Goal: Share content

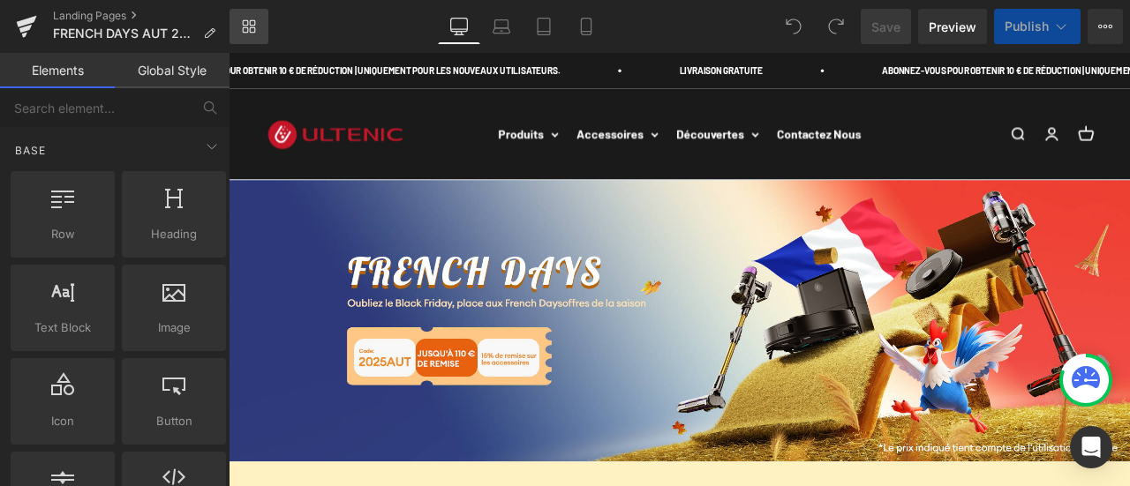
click at [260, 26] on link "Library" at bounding box center [249, 26] width 39 height 35
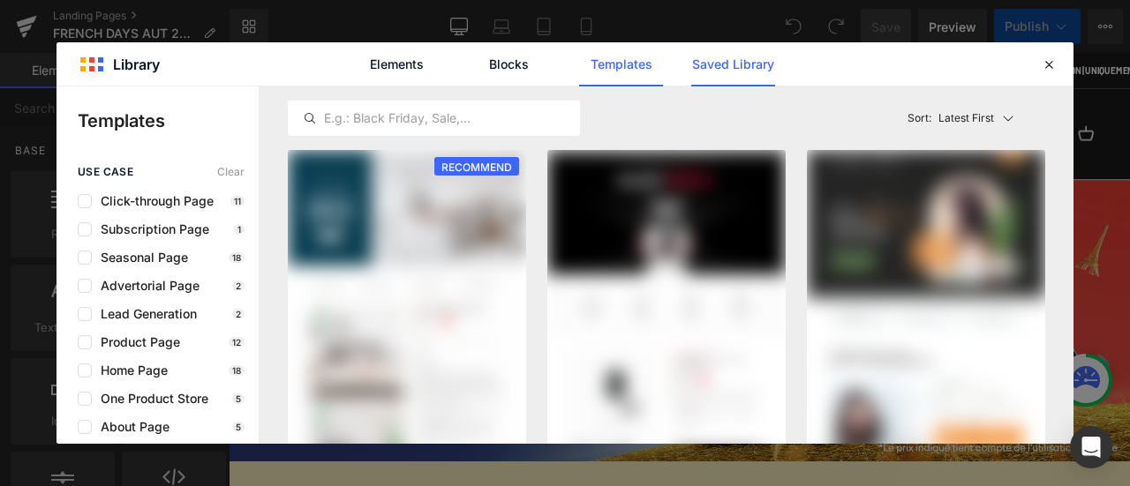
click at [729, 72] on link "Saved Library" at bounding box center [733, 64] width 84 height 44
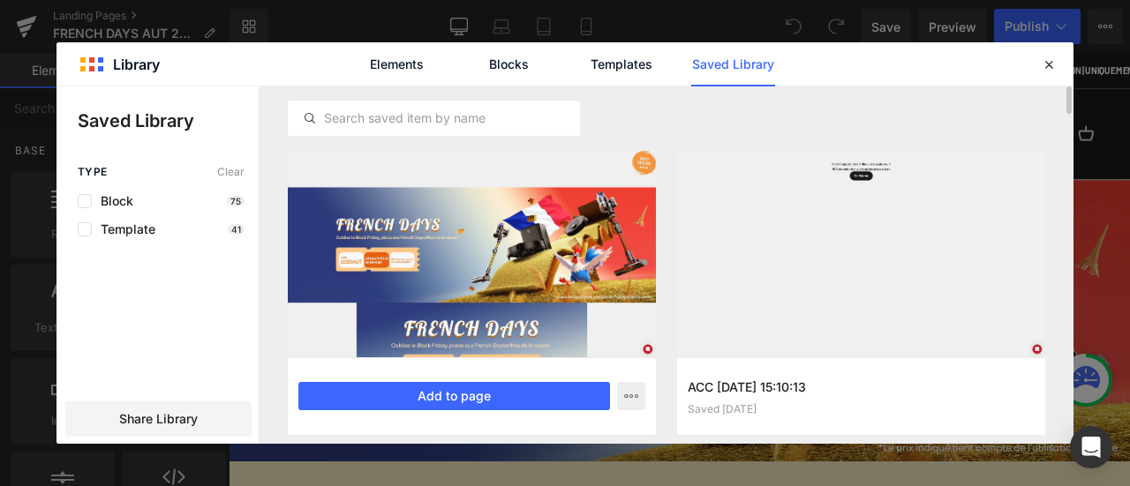
scroll to position [44, 0]
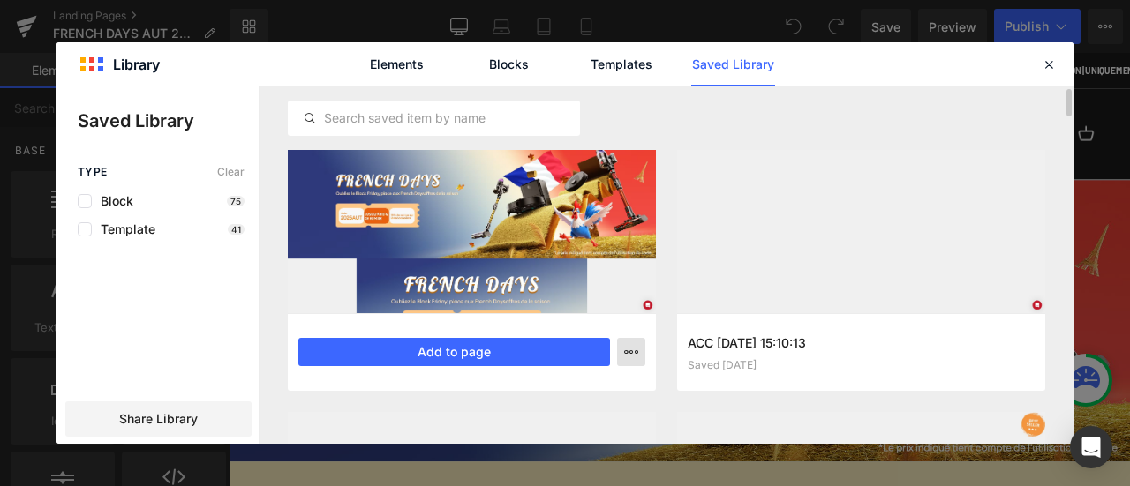
click at [629, 350] on icon "button" at bounding box center [631, 352] width 14 height 14
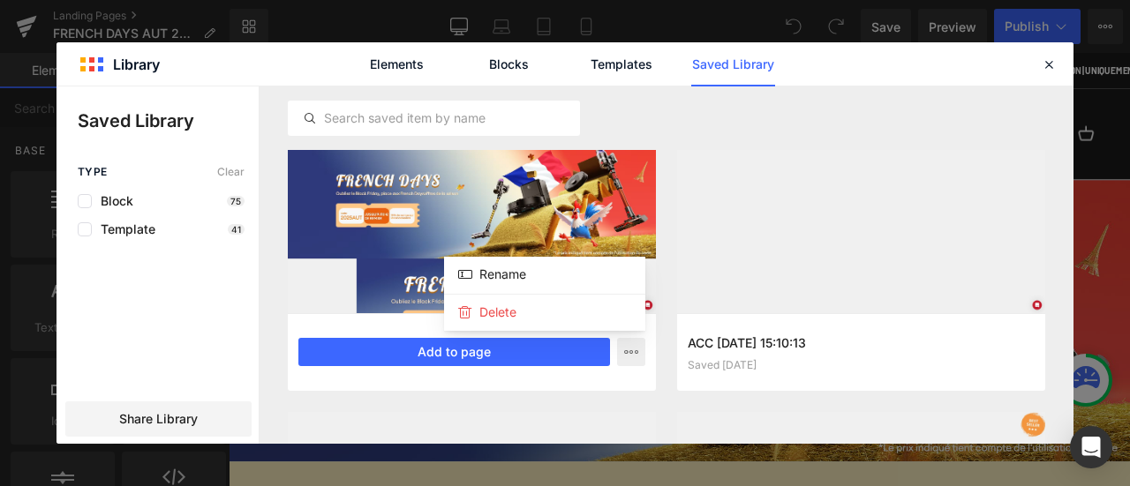
click at [164, 422] on div at bounding box center [564, 266] width 1017 height 358
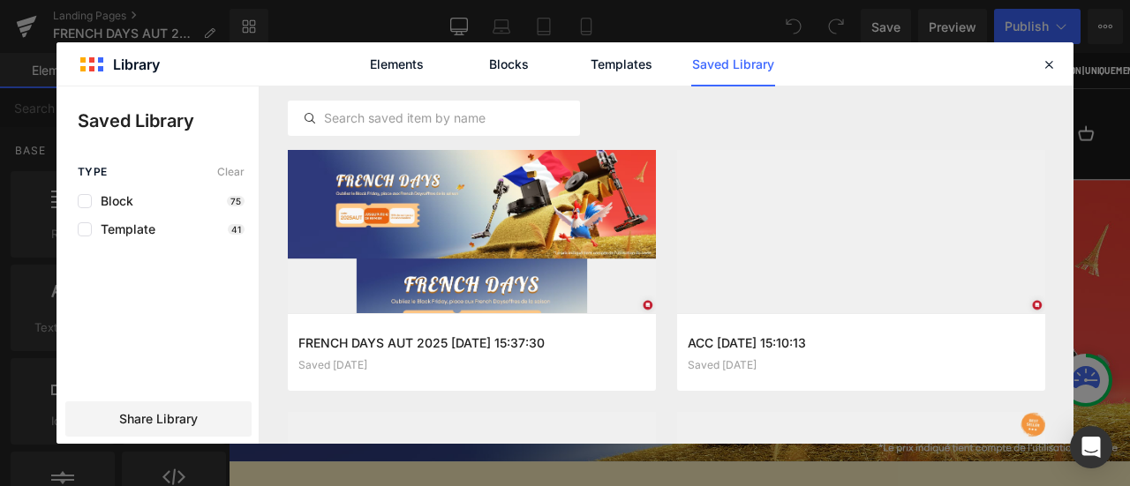
click at [164, 422] on span "Share Library" at bounding box center [158, 419] width 79 height 18
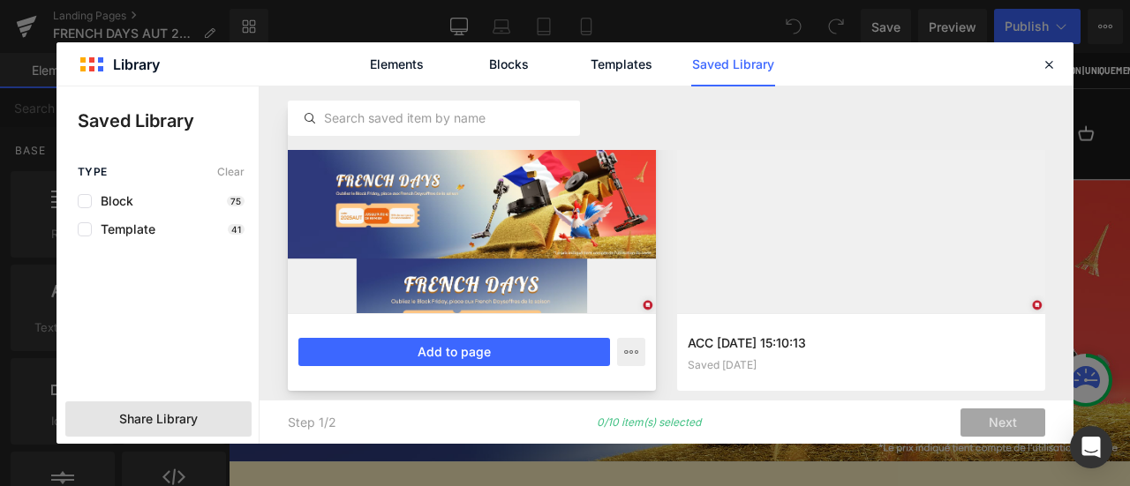
scroll to position [0, 0]
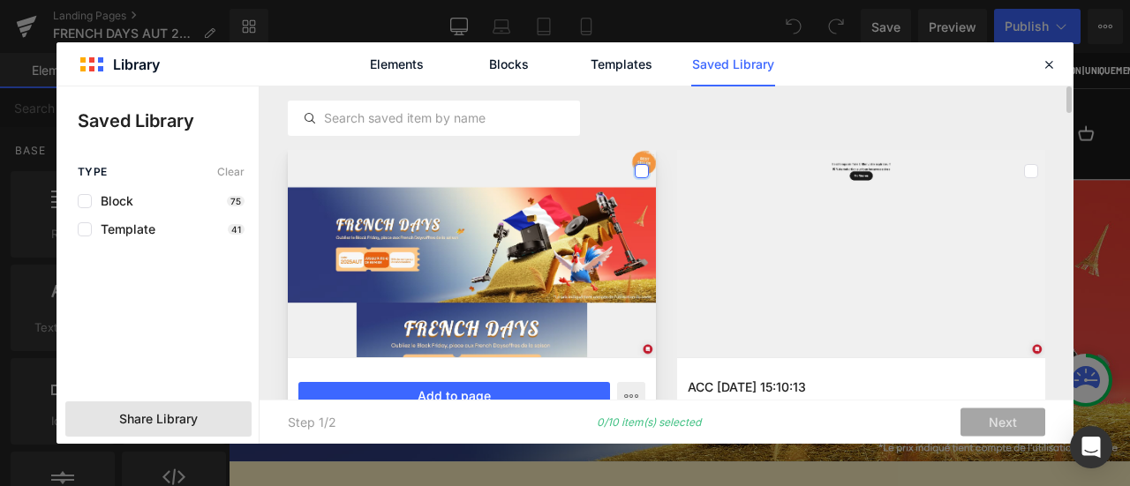
click at [639, 170] on label at bounding box center [642, 171] width 14 height 14
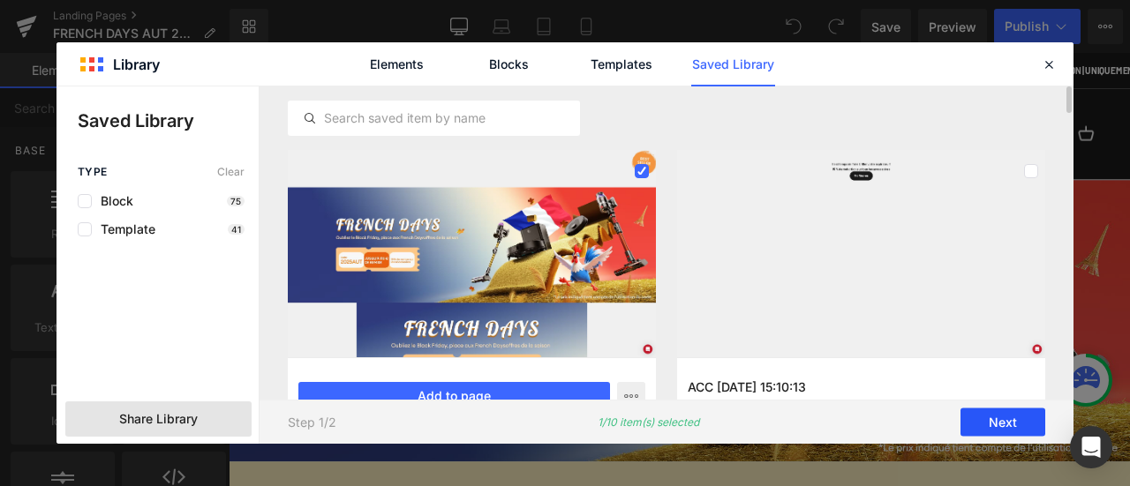
click at [1000, 425] on button "Next" at bounding box center [1002, 423] width 85 height 28
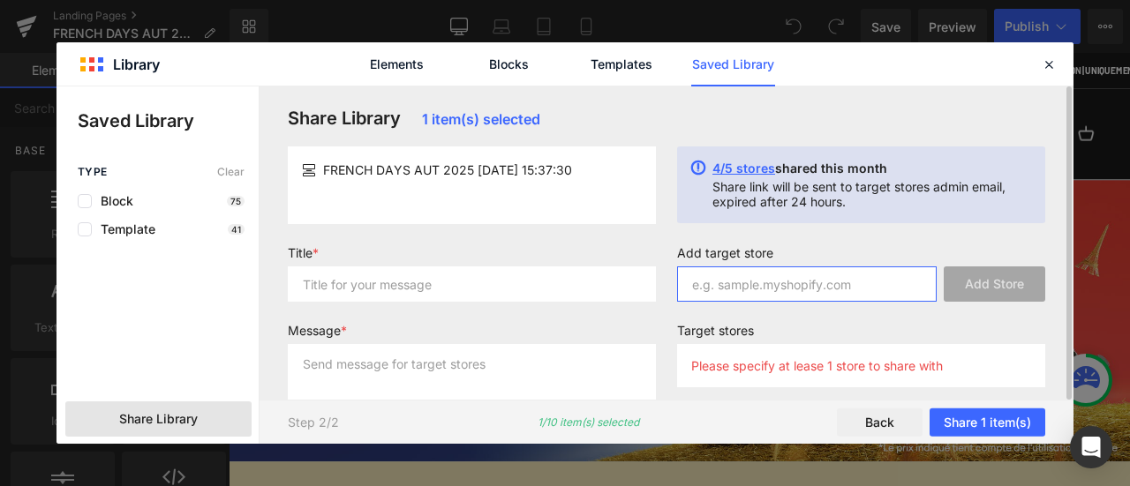
click at [769, 295] on input "text" at bounding box center [807, 284] width 260 height 35
click at [752, 284] on input "text" at bounding box center [807, 284] width 260 height 35
paste input "[DOMAIN_NAME]"
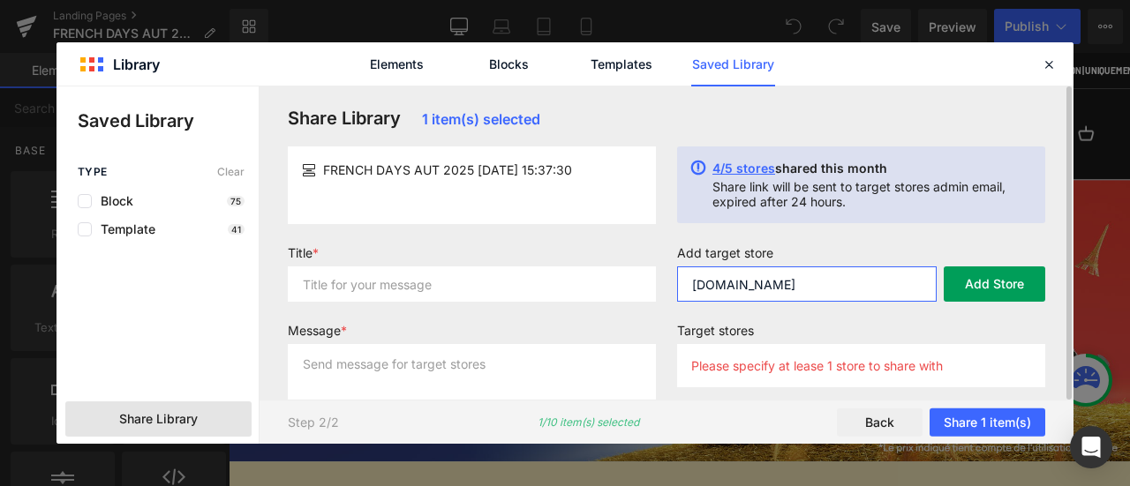
type input "[DOMAIN_NAME]"
click at [996, 296] on button "Add Store" at bounding box center [995, 284] width 102 height 35
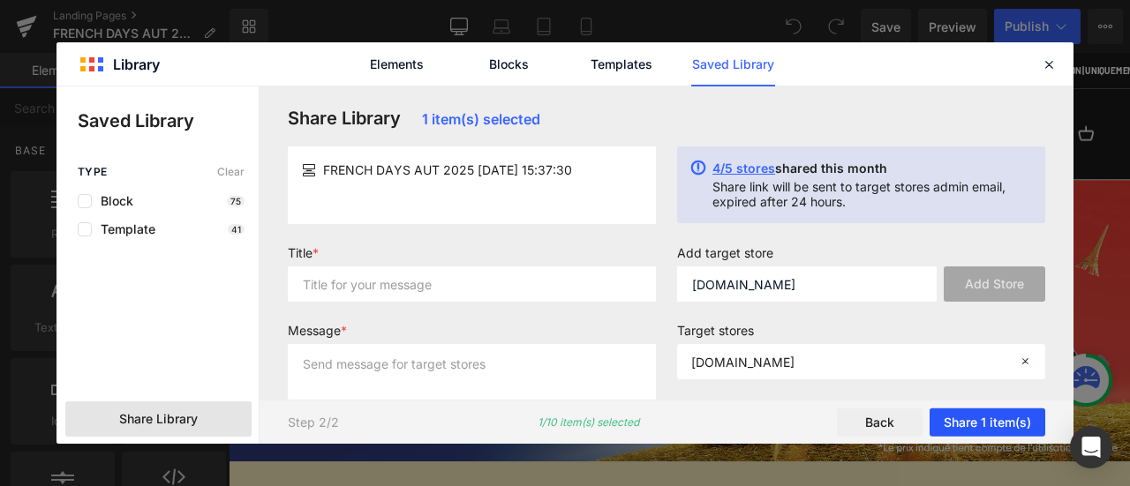
click at [980, 421] on button "Share 1 item(s)" at bounding box center [988, 423] width 116 height 28
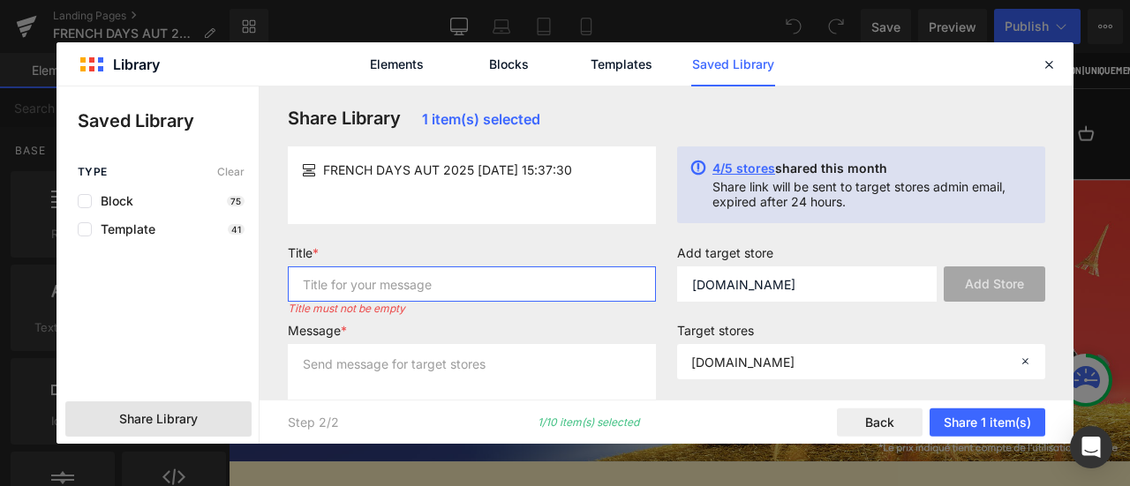
click at [440, 282] on input "text" at bounding box center [472, 284] width 368 height 35
type input "AUT"
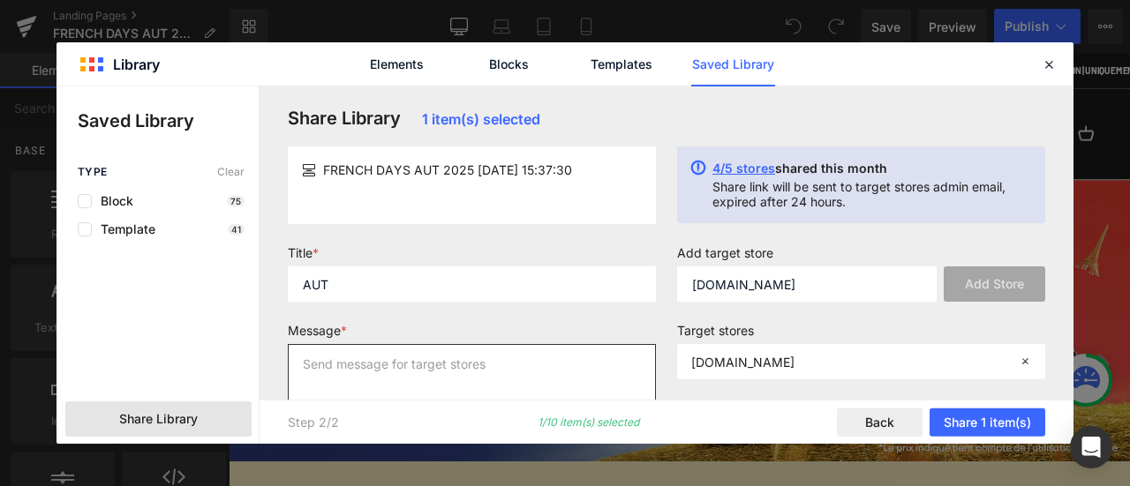
click at [479, 363] on textarea at bounding box center [472, 379] width 368 height 71
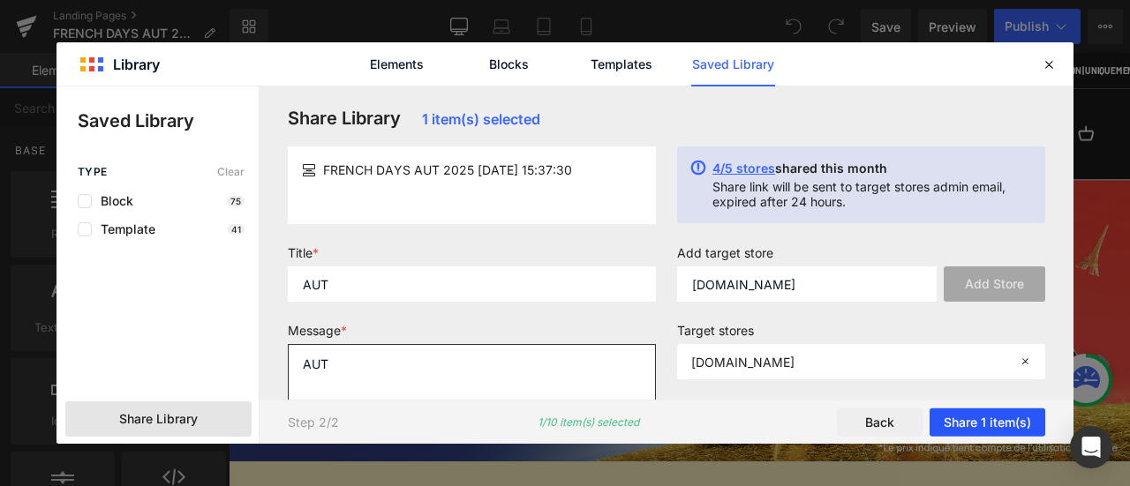
type textarea "AUT"
click at [980, 420] on button "Share 1 item(s)" at bounding box center [988, 423] width 116 height 28
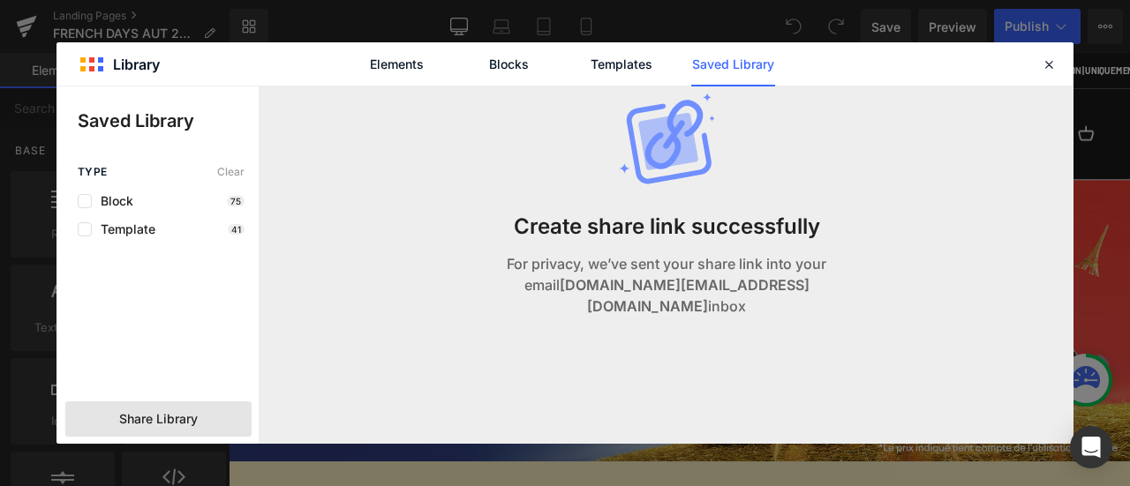
click at [1055, 51] on div "Elements Blocks Templates Saved Library" at bounding box center [564, 63] width 1017 height 43
click at [1048, 63] on icon at bounding box center [1049, 64] width 16 height 16
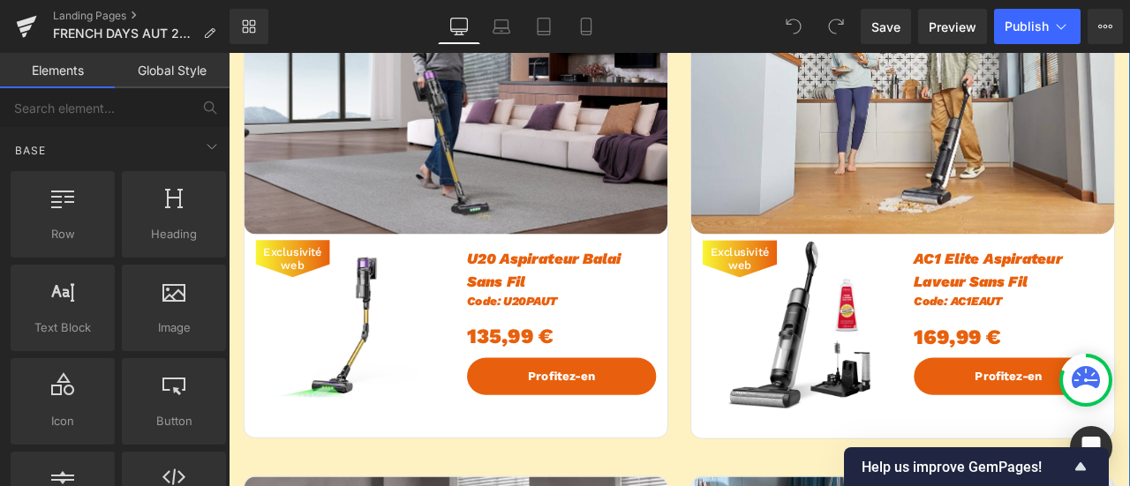
scroll to position [794, 0]
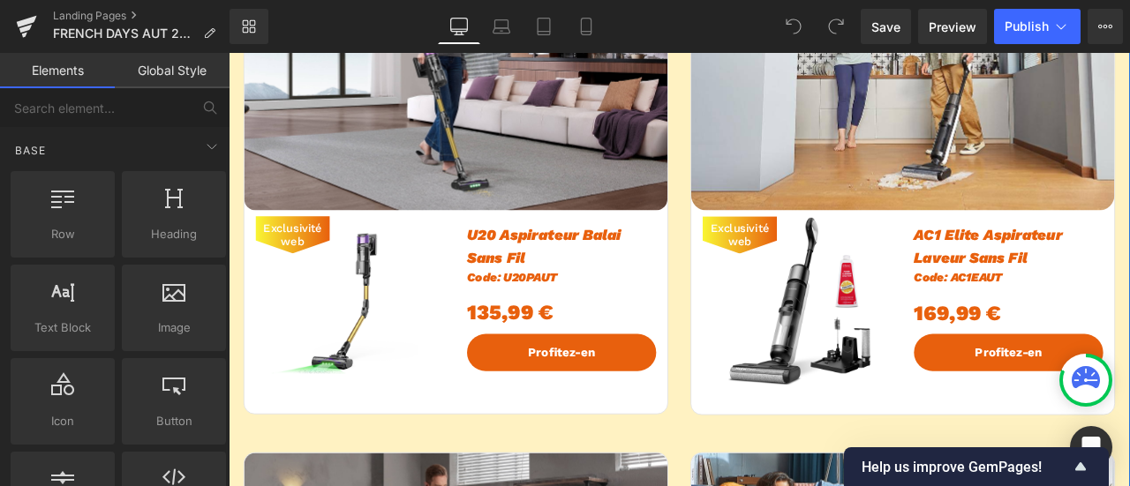
click at [554, 290] on span "U20 Aspirateur Balai Sans Fil" at bounding box center [602, 282] width 182 height 48
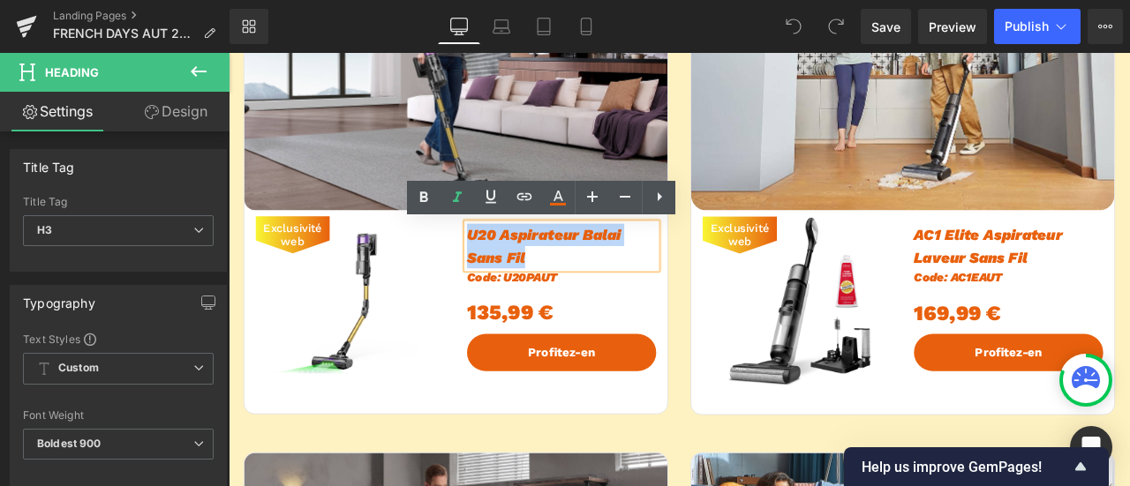
drag, startPoint x: 576, startPoint y: 293, endPoint x: 508, endPoint y: 266, distance: 73.3
click at [511, 266] on h3 "U20 Aspirateur Balai Sans Fil" at bounding box center [623, 281] width 224 height 53
paste div
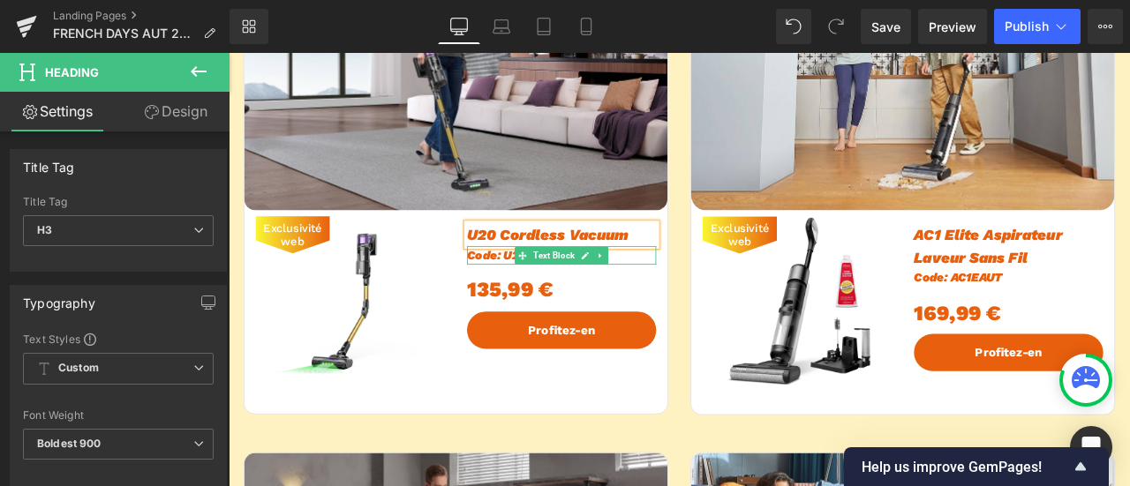
click at [553, 296] on span "Code: U20PAUT" at bounding box center [564, 292] width 107 height 17
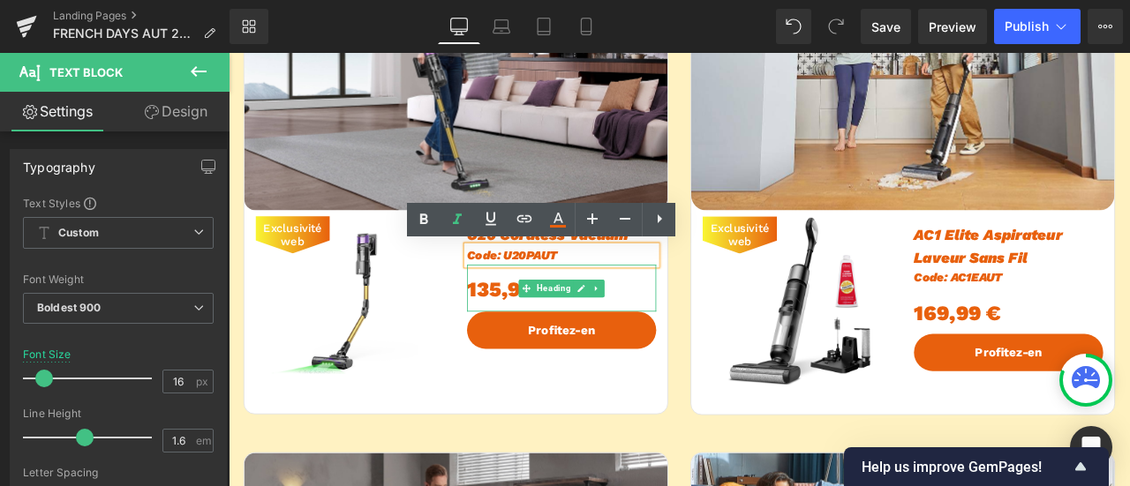
click at [538, 333] on div "135,99 €" at bounding box center [623, 332] width 224 height 56
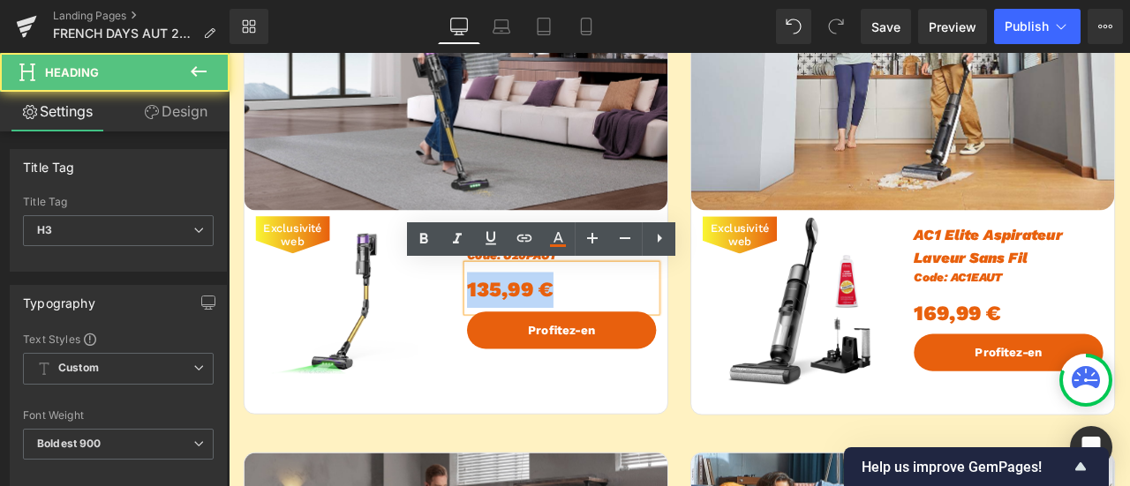
drag, startPoint x: 614, startPoint y: 332, endPoint x: 496, endPoint y: 331, distance: 118.3
click at [498, 331] on div "U20 Cordless Vacuum Heading Code: U20PAUT Text Block 135,99 € Heading Profitez-…" at bounding box center [623, 324] width 251 height 157
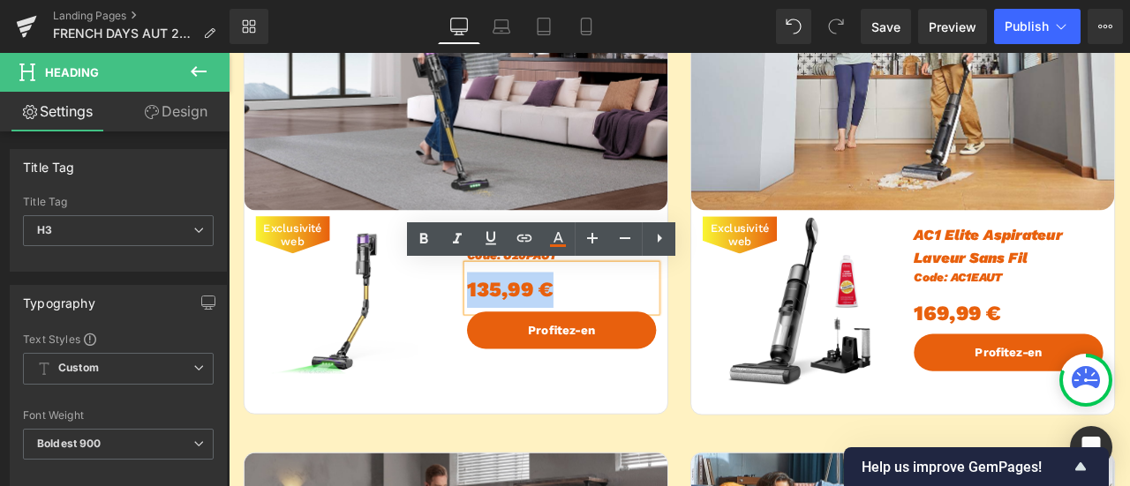
click at [478, 336] on div "Exclusivité web (P) Image" at bounding box center [372, 347] width 251 height 202
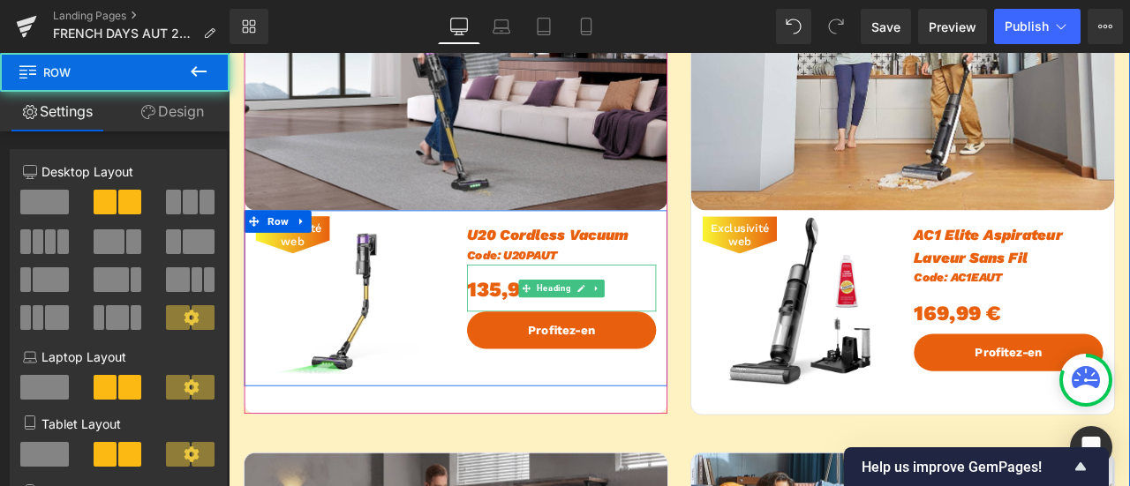
click at [545, 334] on div "135,99 €" at bounding box center [623, 332] width 224 height 56
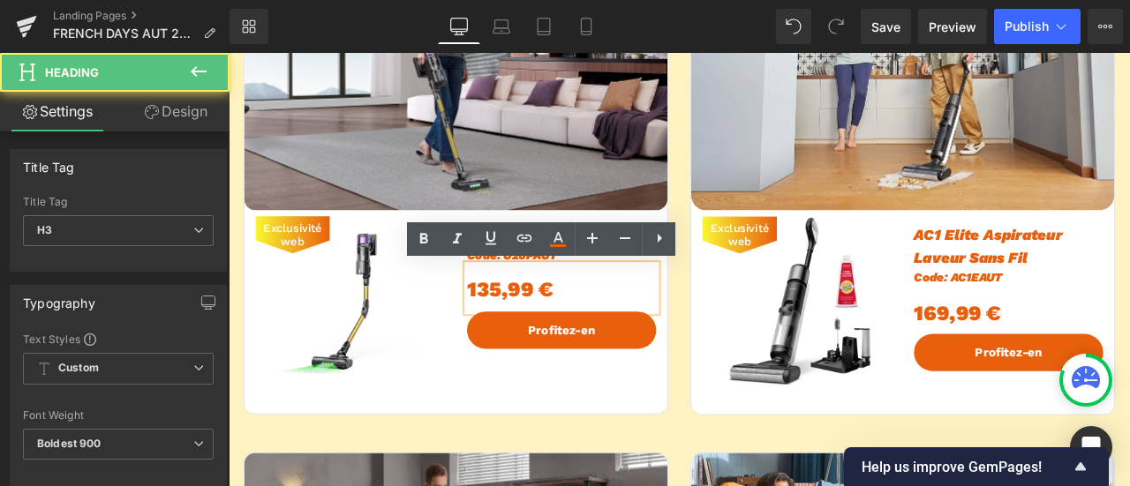
click at [517, 334] on div "135,99 €" at bounding box center [623, 332] width 224 height 56
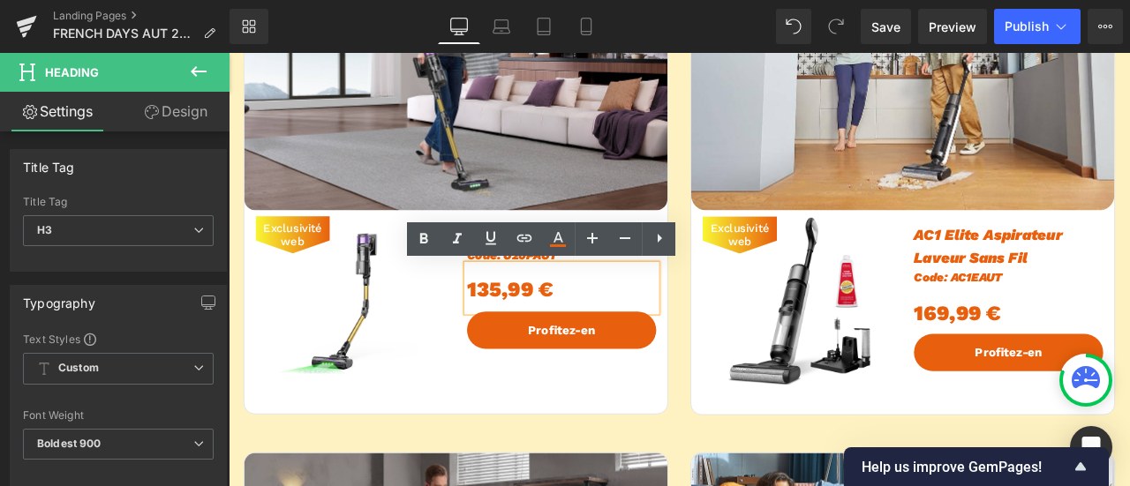
click at [638, 327] on div "135,99 €" at bounding box center [623, 332] width 224 height 56
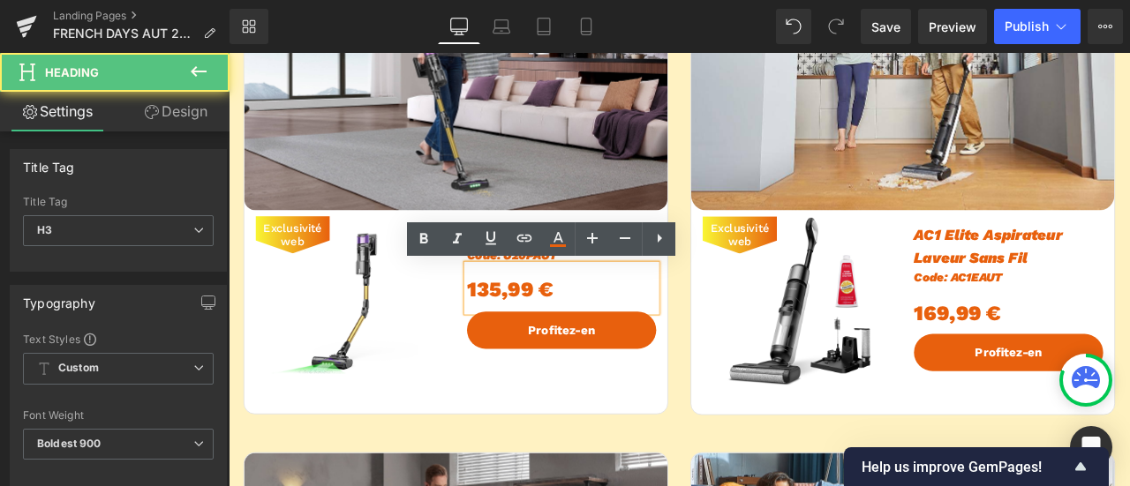
drag, startPoint x: 607, startPoint y: 331, endPoint x: 501, endPoint y: 334, distance: 106.8
click at [511, 334] on div "135,99 €" at bounding box center [623, 332] width 224 height 56
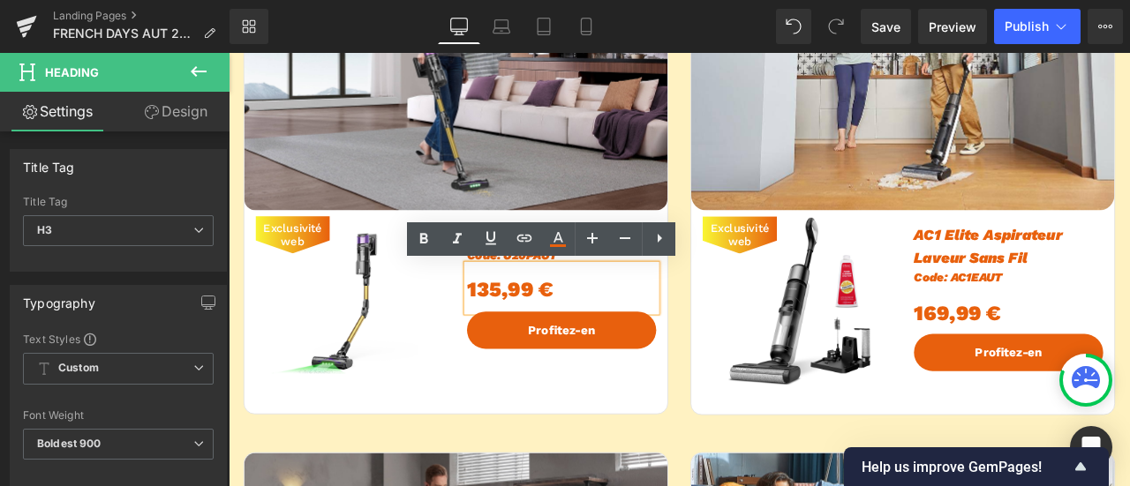
click at [623, 329] on div "135,99 €" at bounding box center [623, 332] width 224 height 56
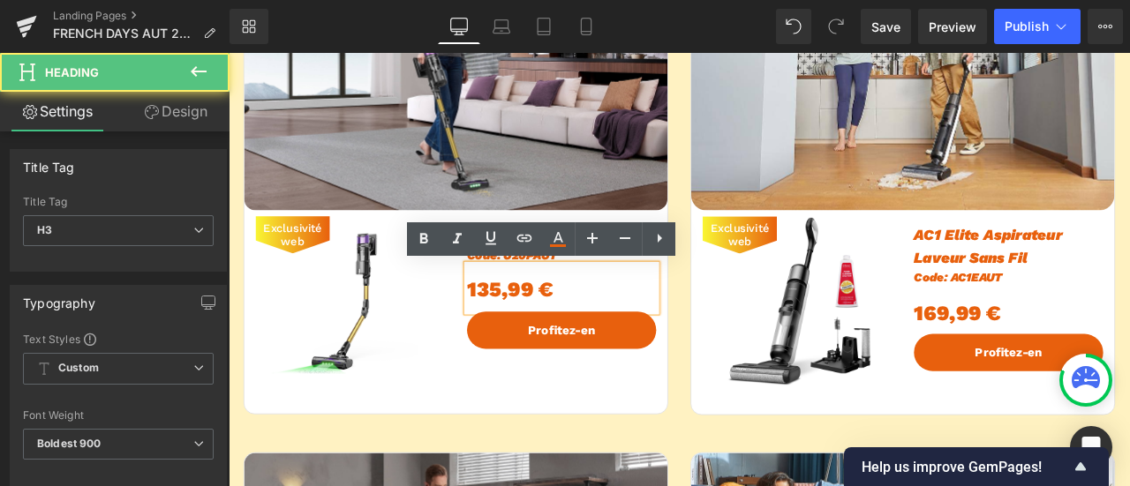
click at [660, 304] on div "135,99 €" at bounding box center [623, 332] width 224 height 56
click at [733, 323] on div "135,99 €" at bounding box center [623, 332] width 224 height 56
click at [654, 330] on div "135,99 €" at bounding box center [623, 332] width 224 height 56
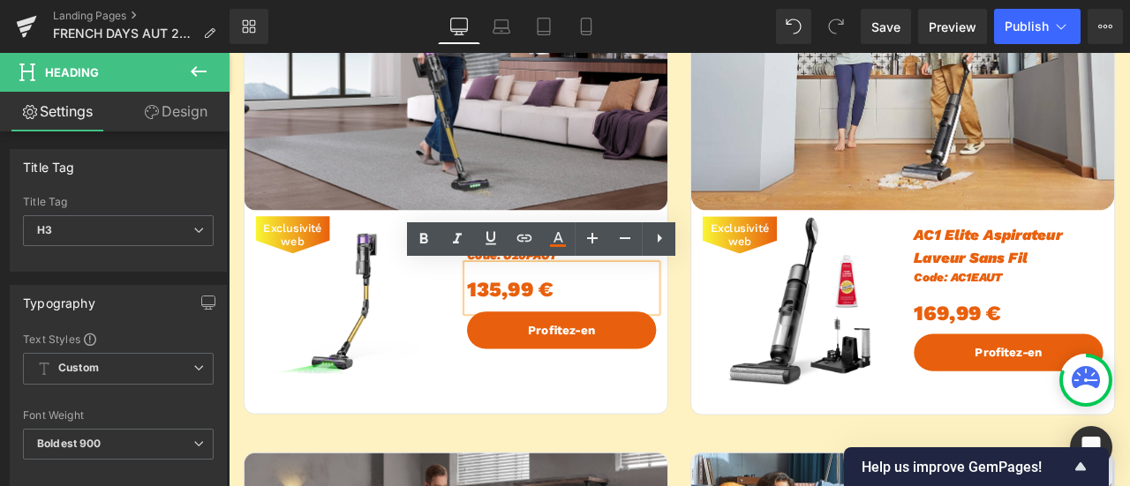
click at [730, 359] on div "135,99 €" at bounding box center [623, 332] width 224 height 56
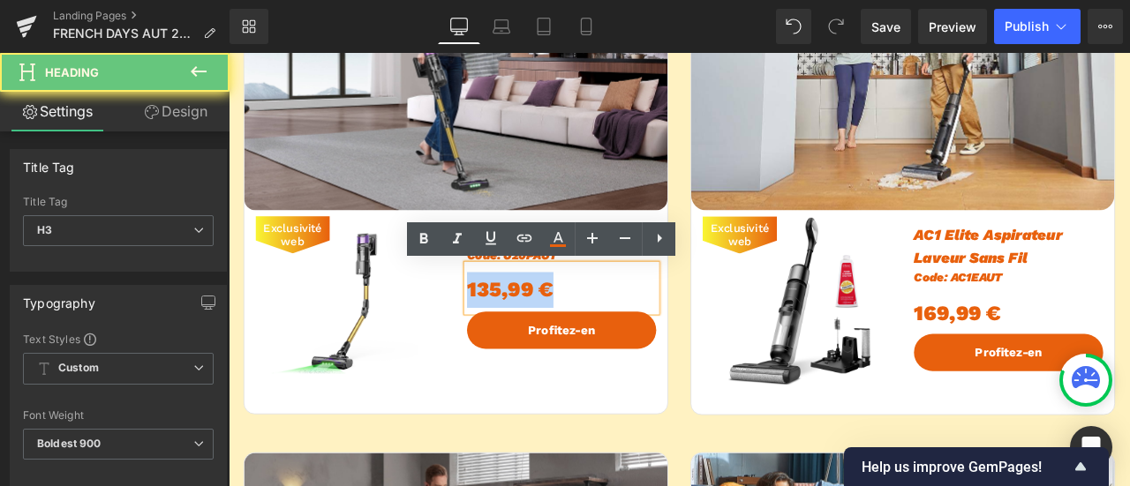
drag, startPoint x: 651, startPoint y: 335, endPoint x: 456, endPoint y: 336, distance: 195.1
click at [456, 336] on div "Exclusivité web (P) Image U20 Cordless Vacuum Heading Code: U20PAUT Text Block …" at bounding box center [497, 343] width 501 height 209
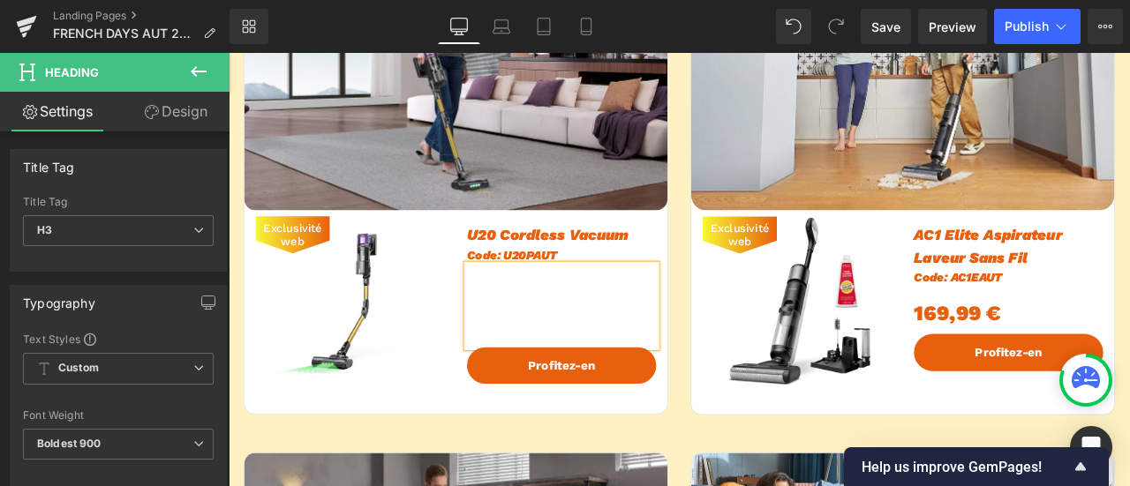
click at [516, 347] on div at bounding box center [623, 352] width 224 height 97
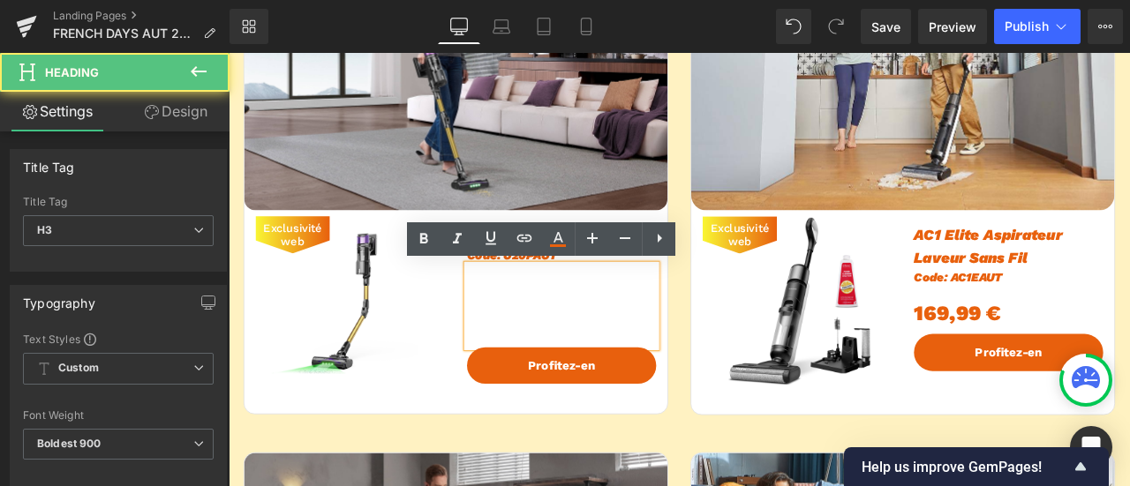
click at [629, 312] on div at bounding box center [623, 352] width 224 height 97
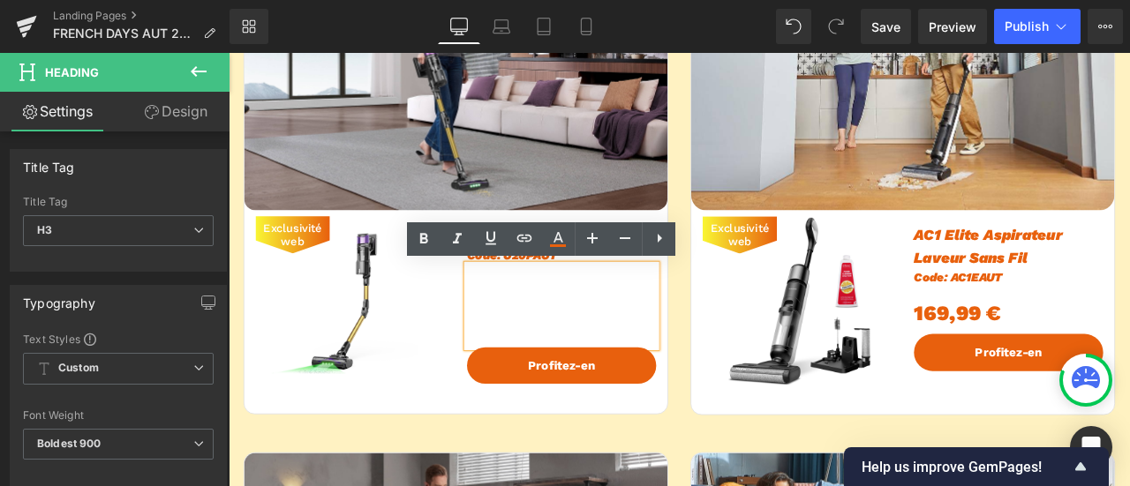
click at [451, 379] on img at bounding box center [373, 347] width 202 height 202
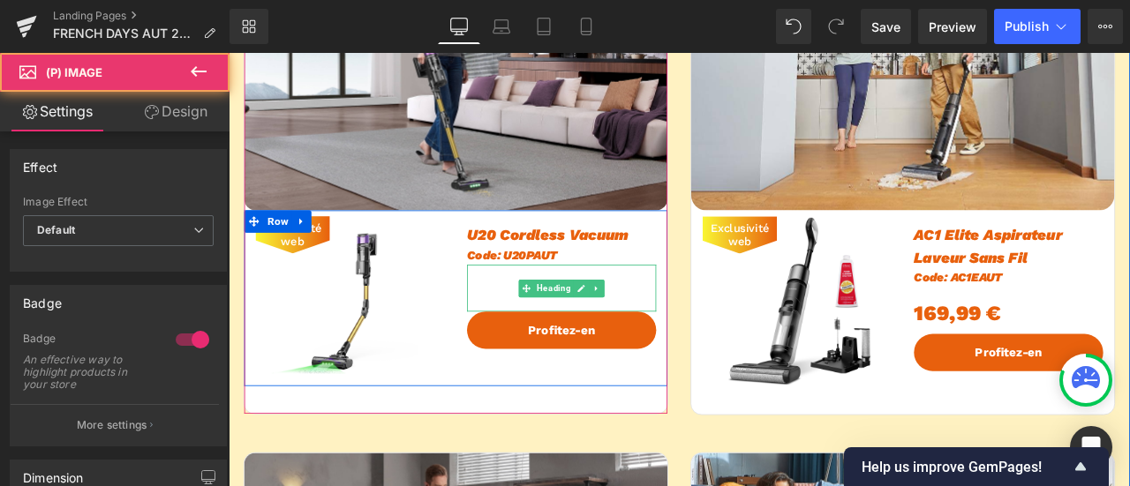
click at [614, 342] on div at bounding box center [623, 332] width 224 height 56
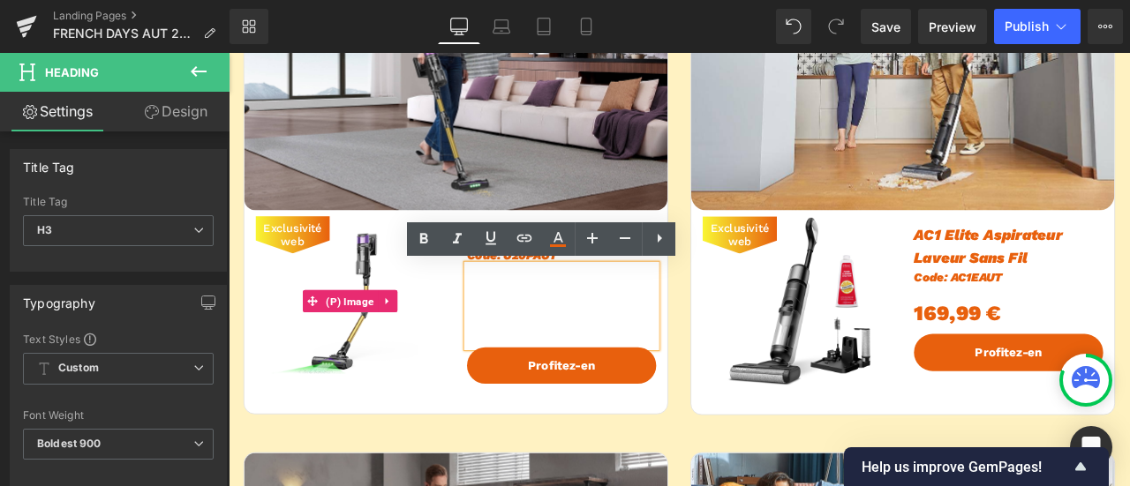
click at [442, 403] on img at bounding box center [373, 347] width 202 height 202
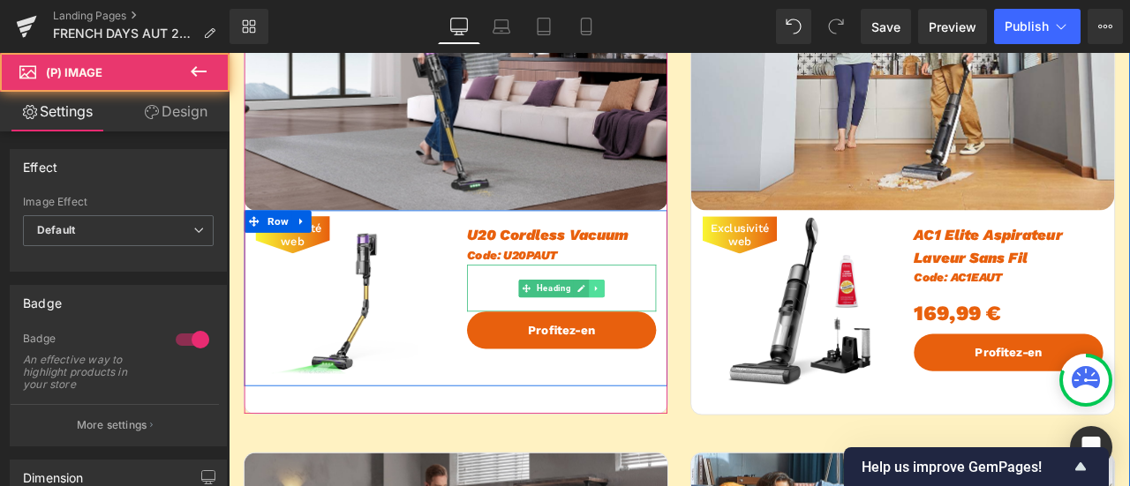
click at [660, 331] on icon at bounding box center [665, 332] width 10 height 11
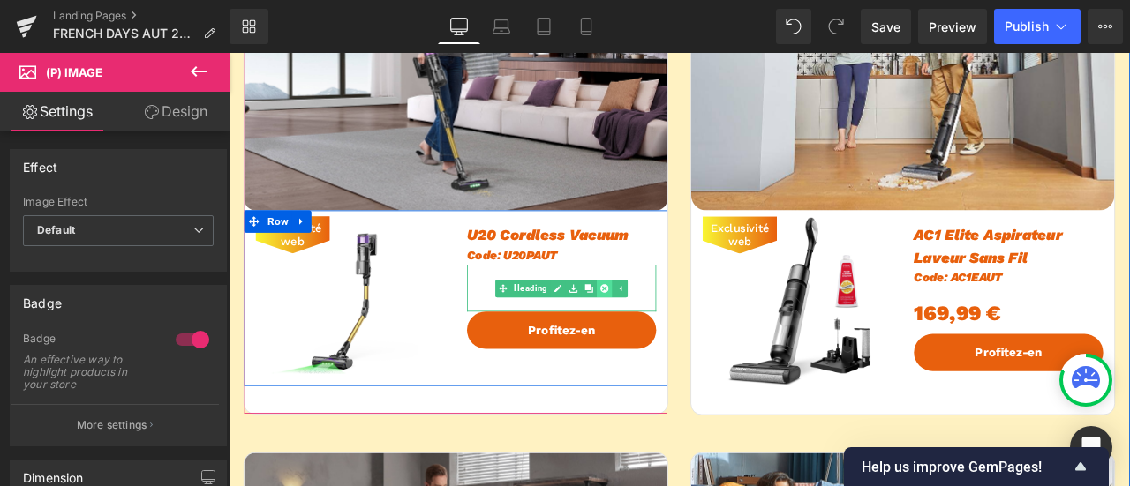
click at [669, 332] on icon at bounding box center [674, 332] width 10 height 11
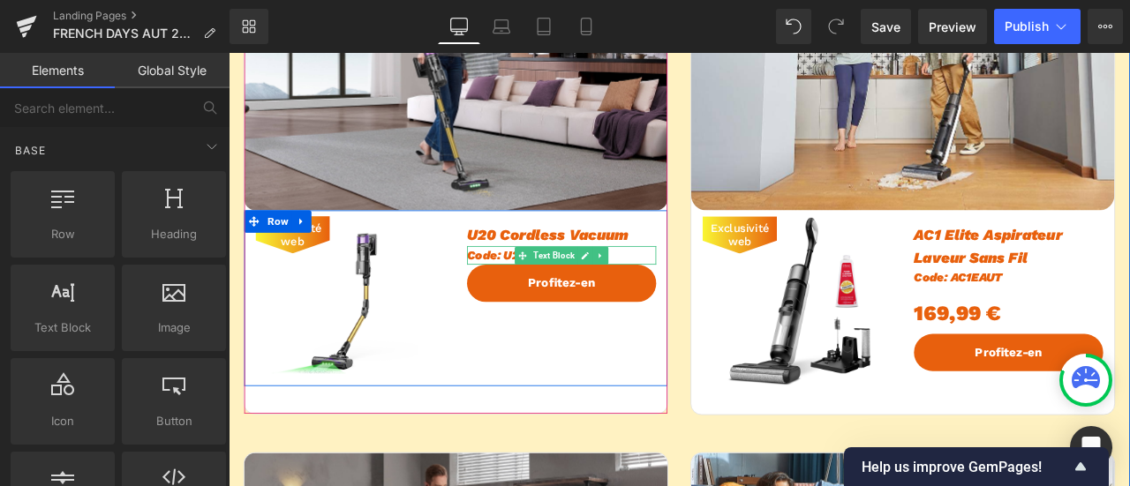
click at [629, 296] on span "Text Block" at bounding box center [614, 292] width 56 height 21
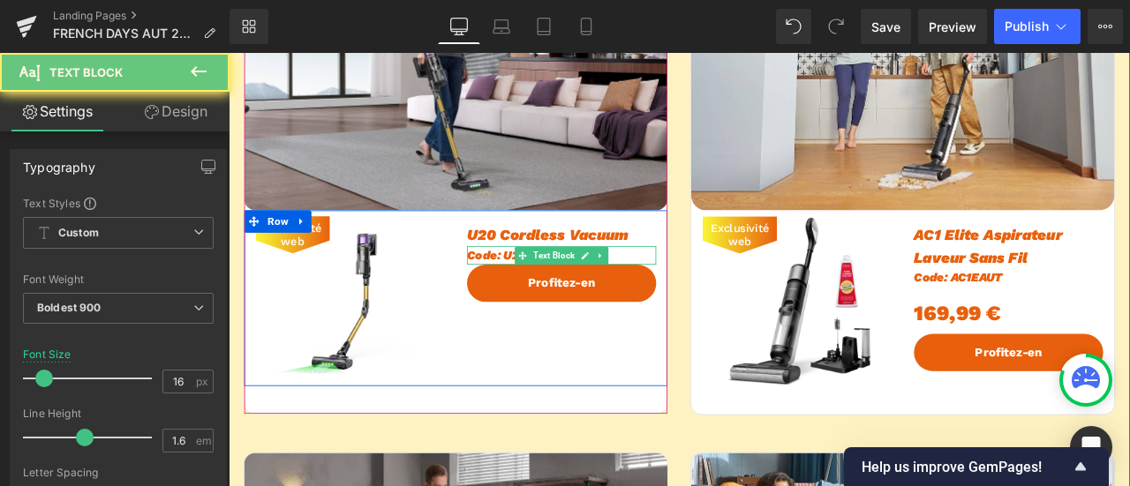
click at [691, 291] on p "Code: U20PAUT" at bounding box center [623, 293] width 224 height 23
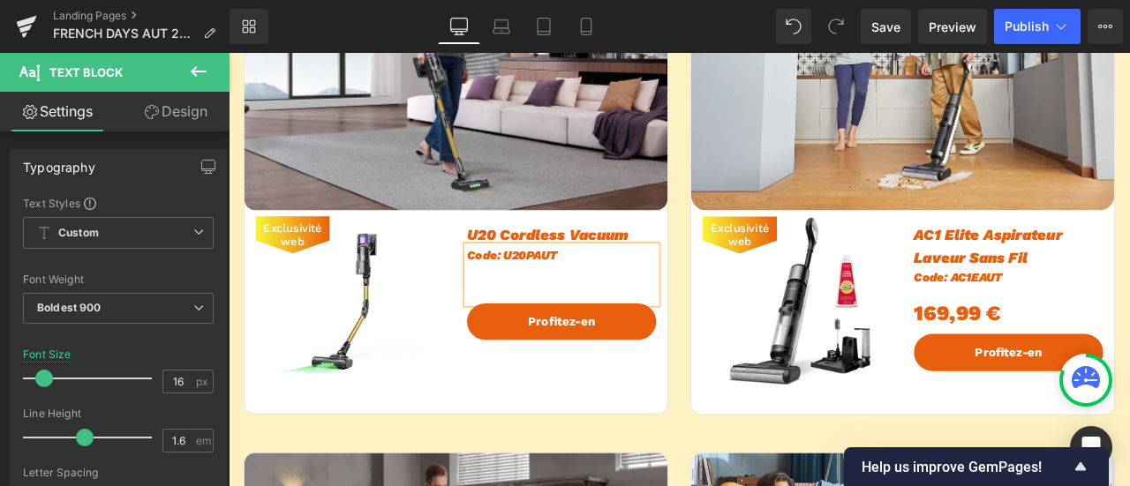
click at [688, 441] on div "Exclusivité web (P) Image U20 Cordless Vacuum Heading Code: U20PAUT Text Block …" at bounding box center [497, 343] width 501 height 209
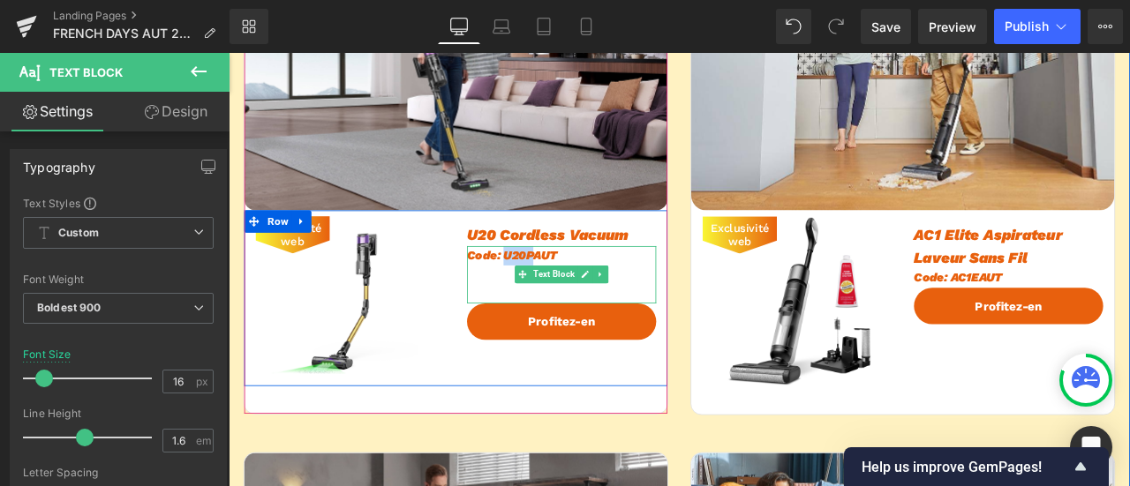
drag, startPoint x: 550, startPoint y: 292, endPoint x: 585, endPoint y: 290, distance: 35.4
click at [585, 290] on span "Code: U20PAUT" at bounding box center [564, 292] width 107 height 17
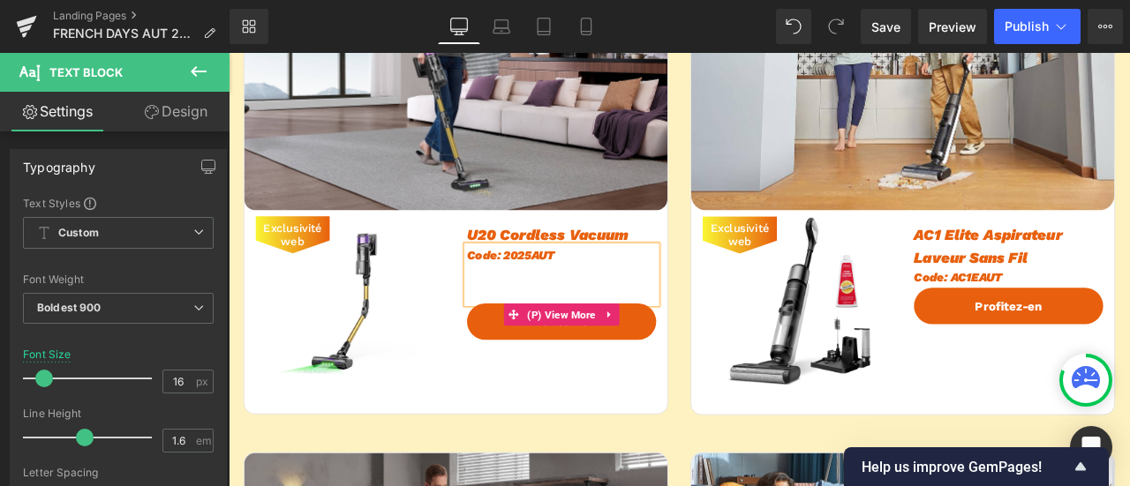
click at [615, 379] on span "Profitez-en" at bounding box center [622, 371] width 79 height 17
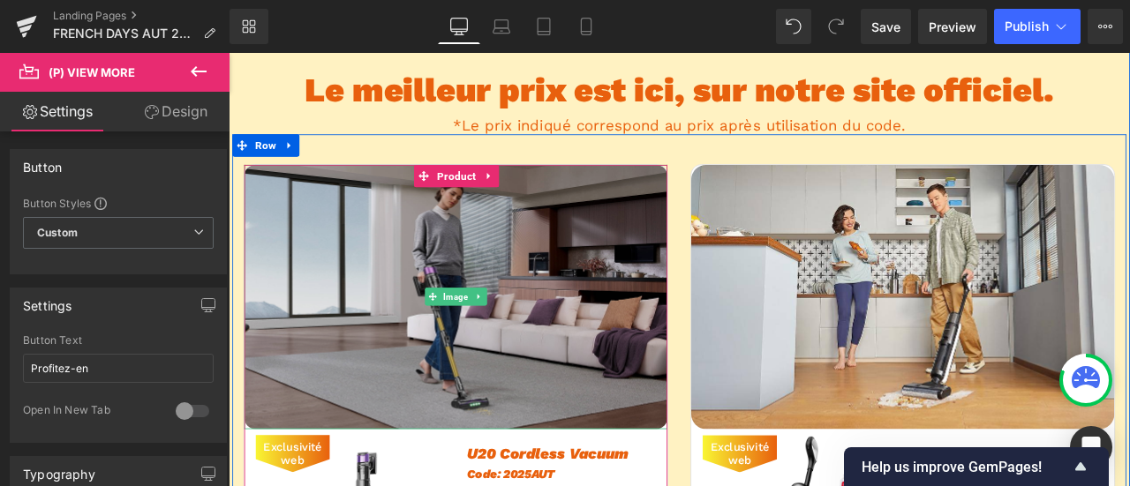
scroll to position [530, 0]
